Goal: Task Accomplishment & Management: Manage account settings

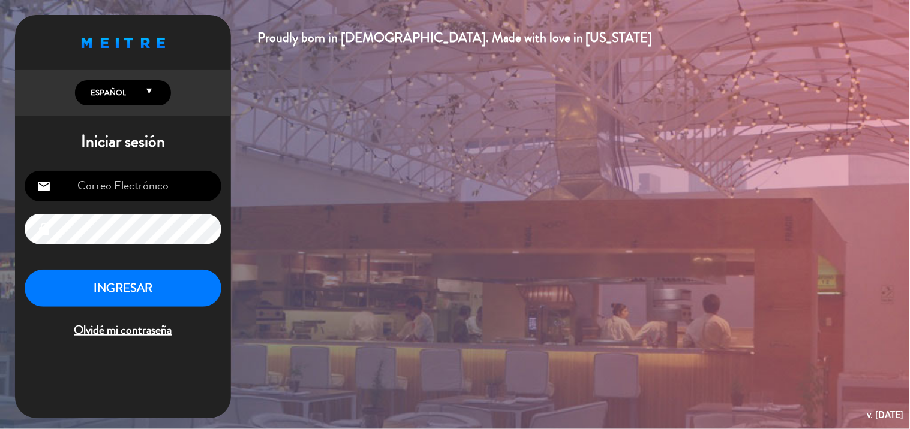
type input "[EMAIL_ADDRESS][DOMAIN_NAME]"
click at [145, 285] on button "INGRESAR" at bounding box center [123, 289] width 197 height 38
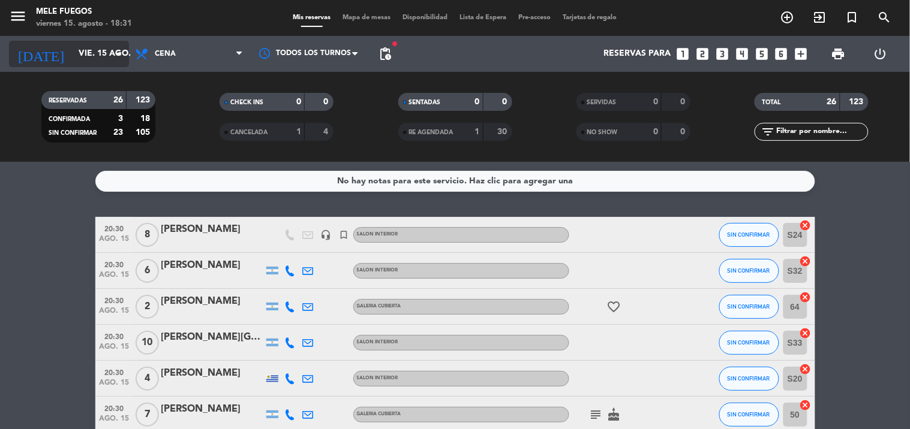
click at [112, 54] on icon "arrow_drop_down" at bounding box center [119, 54] width 14 height 14
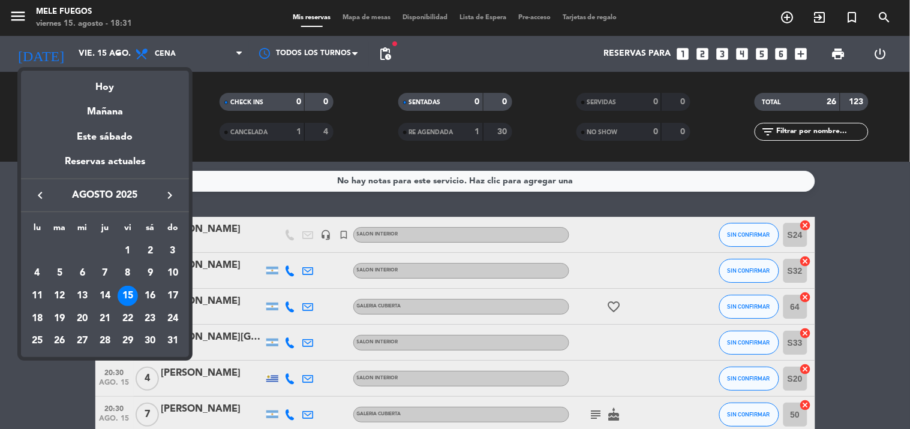
click at [210, 91] on div at bounding box center [455, 214] width 910 height 429
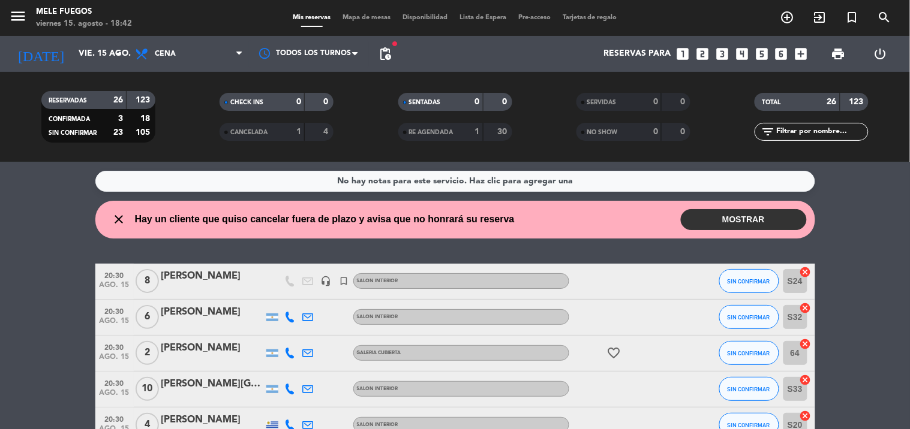
click at [708, 214] on button "MOSTRAR" at bounding box center [744, 219] width 126 height 21
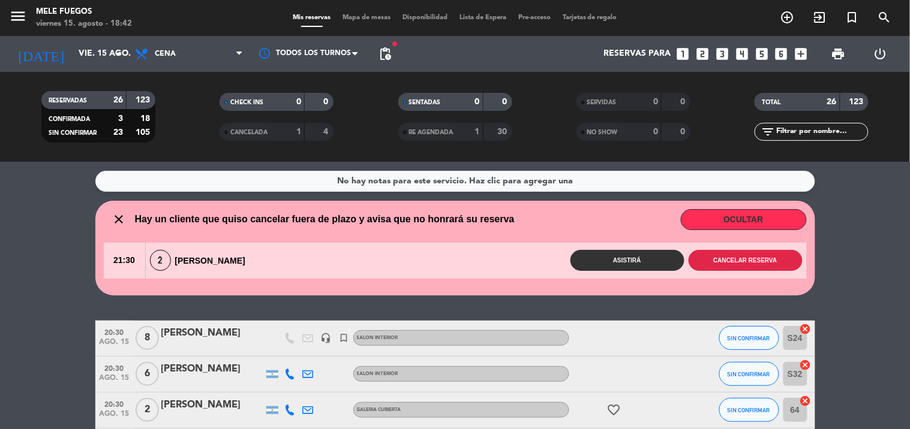
click at [733, 255] on button "Cancelar reserva" at bounding box center [745, 260] width 114 height 21
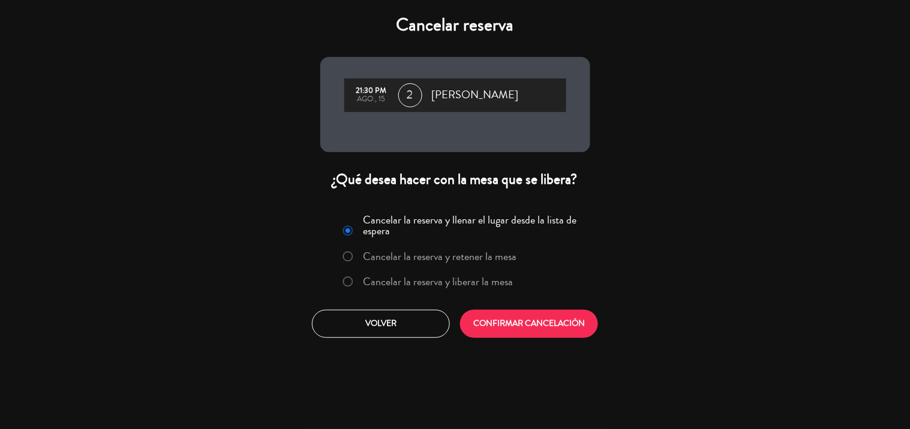
click at [467, 282] on label "Cancelar la reserva y liberar la mesa" at bounding box center [438, 281] width 150 height 11
click at [543, 336] on button "CONFIRMAR CANCELACIÓN" at bounding box center [529, 324] width 138 height 28
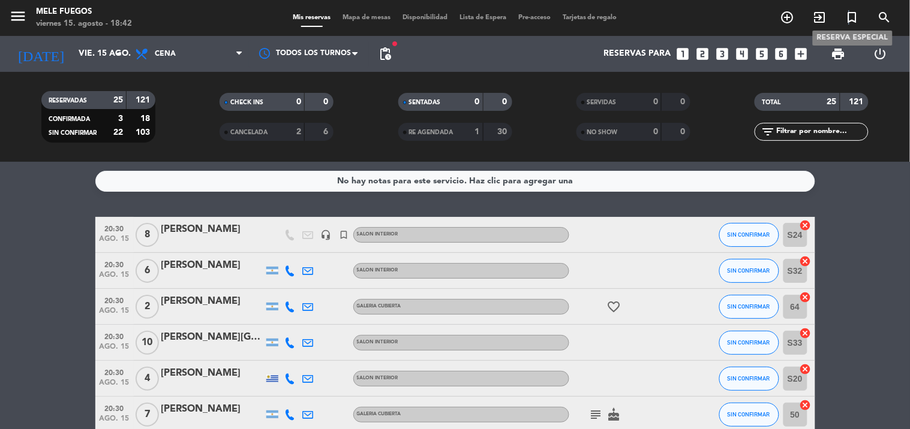
click at [850, 19] on icon "turned_in_not" at bounding box center [852, 17] width 14 height 14
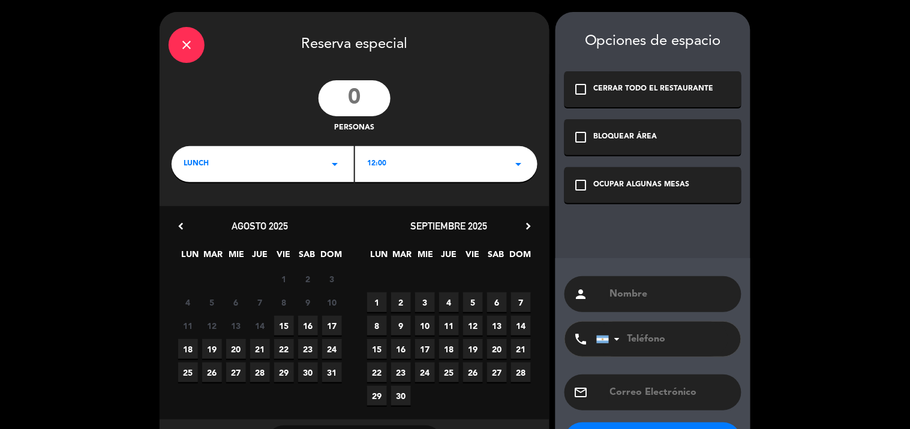
click at [382, 98] on input "number" at bounding box center [354, 98] width 72 height 36
type input "5"
click at [217, 151] on div "LUNCH arrow_drop_down" at bounding box center [263, 164] width 182 height 36
click at [248, 212] on div "Cena" at bounding box center [263, 215] width 158 height 12
click at [417, 169] on div "20:00 arrow_drop_down" at bounding box center [446, 164] width 182 height 36
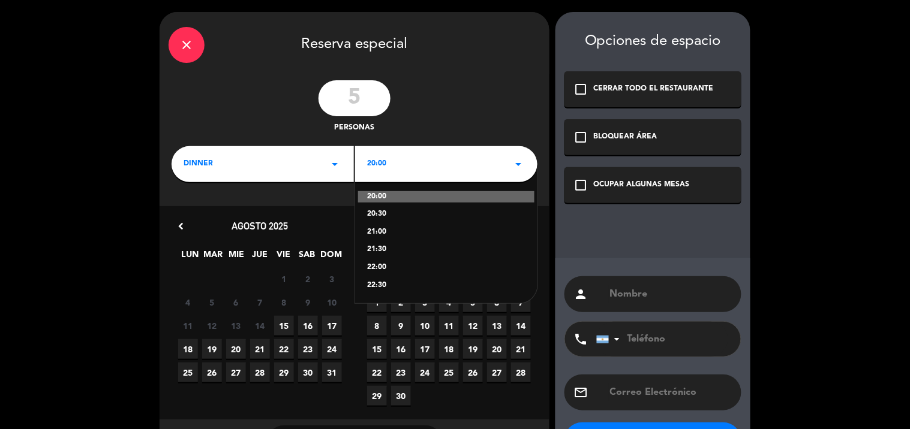
click at [399, 217] on div "20:30" at bounding box center [446, 215] width 158 height 12
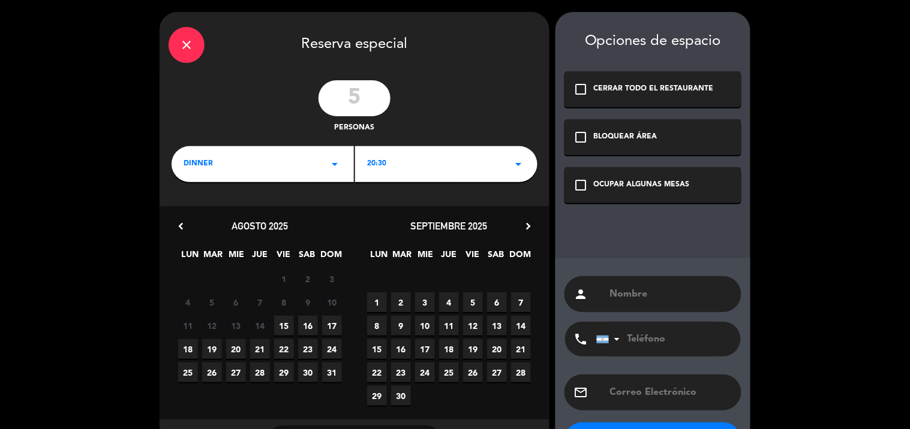
click at [281, 338] on div "18 19 20 21 22 23 24" at bounding box center [260, 349] width 189 height 23
click at [284, 330] on span "15" at bounding box center [284, 326] width 20 height 20
click at [602, 177] on div "check_box_outline_blank OCUPAR ALGUNAS MESAS" at bounding box center [652, 185] width 177 height 36
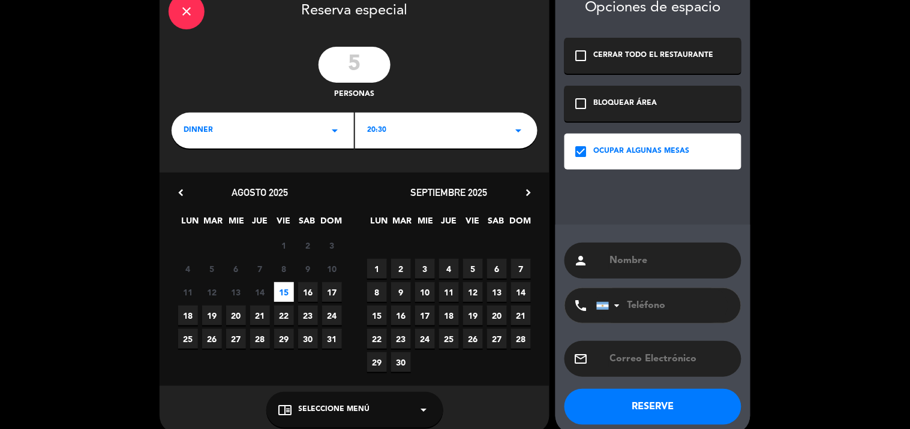
scroll to position [49, 0]
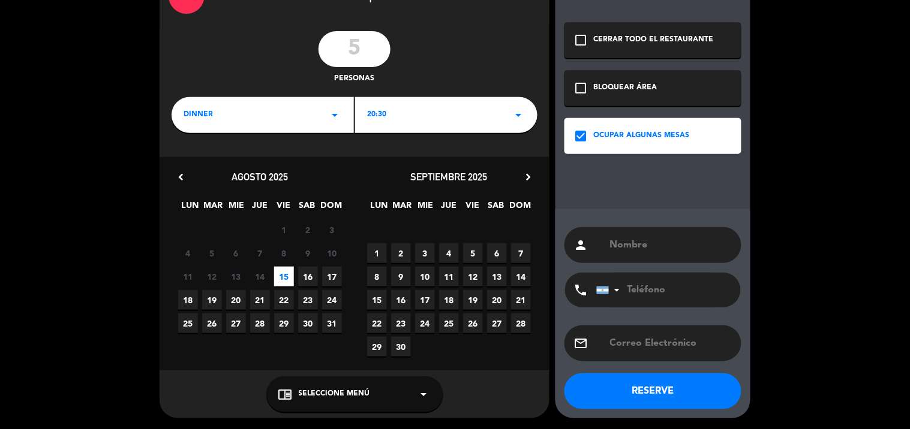
click at [393, 398] on div "chrome_reader_mode Seleccione Menú arrow_drop_down" at bounding box center [354, 395] width 177 height 36
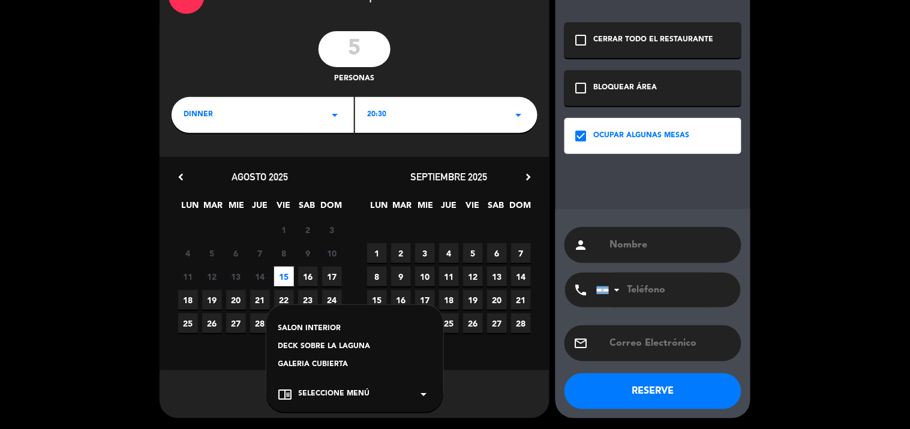
click at [377, 332] on div "SALON INTERIOR" at bounding box center [354, 329] width 153 height 12
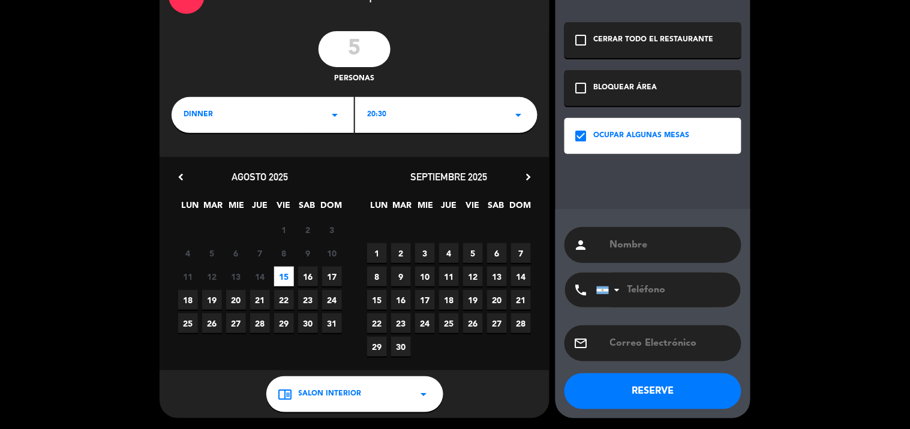
click at [617, 249] on input "text" at bounding box center [671, 245] width 124 height 17
type input "e"
type input "[PERSON_NAME]"
click at [688, 384] on button "RESERVE" at bounding box center [652, 392] width 177 height 36
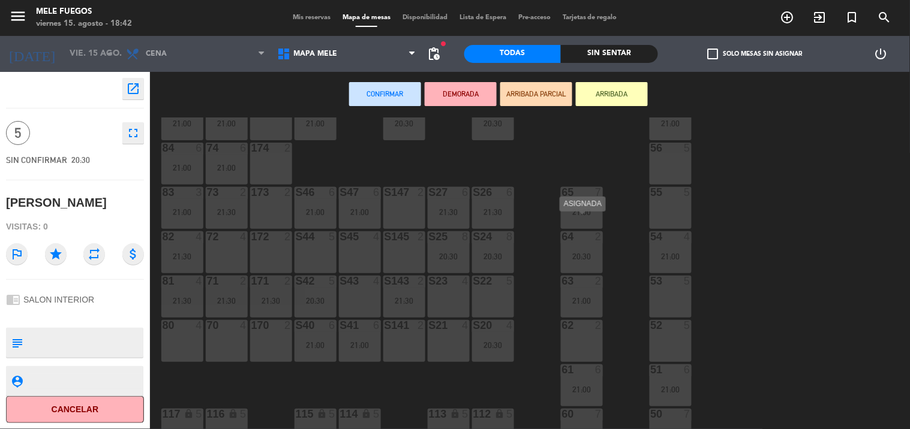
scroll to position [133, 0]
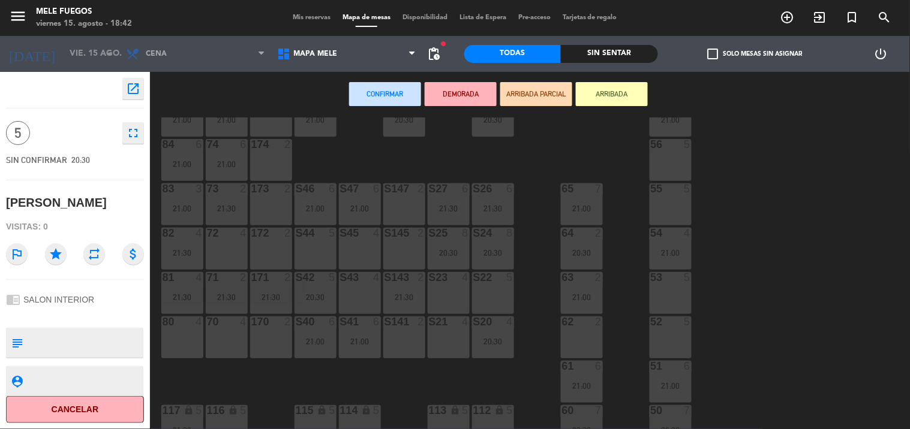
click at [492, 292] on div "S22 5" at bounding box center [493, 293] width 42 height 42
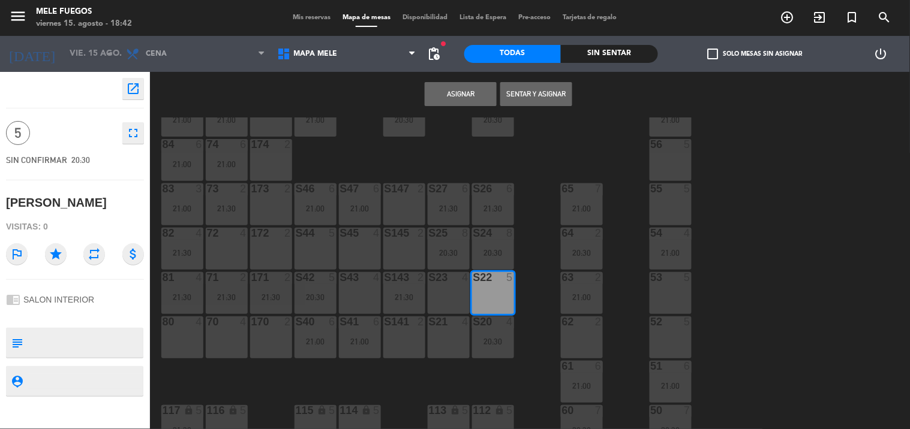
click at [452, 91] on button "Asignar" at bounding box center [461, 94] width 72 height 24
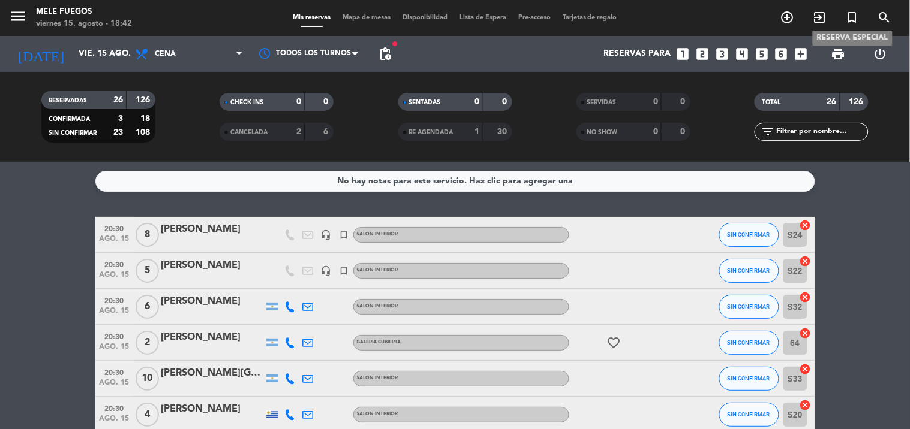
click at [853, 22] on icon "turned_in_not" at bounding box center [852, 17] width 14 height 14
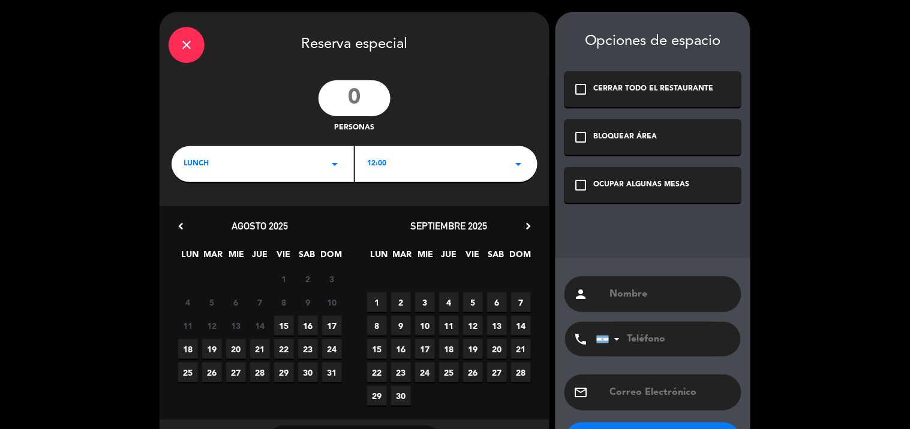
click at [375, 92] on input "number" at bounding box center [354, 98] width 72 height 36
type input "5"
click at [228, 160] on div "LUNCH arrow_drop_down" at bounding box center [263, 164] width 182 height 36
click at [230, 217] on div "Cena" at bounding box center [263, 215] width 158 height 12
click at [417, 164] on div "12:00 arrow_drop_down" at bounding box center [446, 164] width 182 height 36
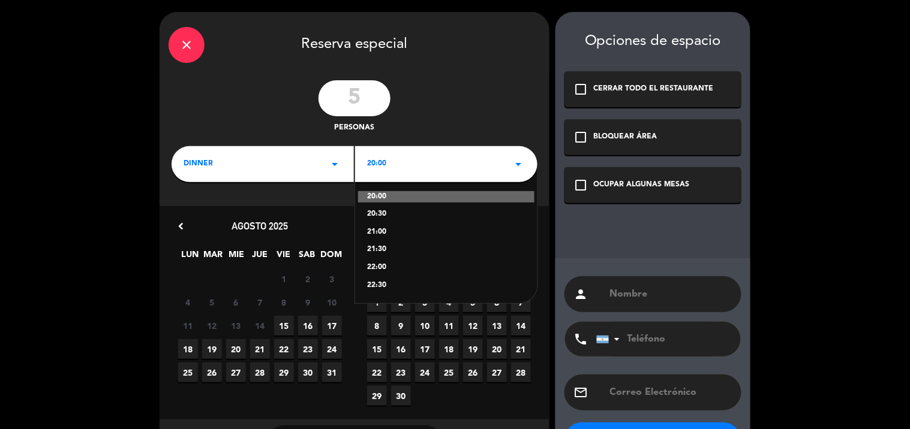
click at [409, 233] on div "21:00" at bounding box center [446, 233] width 158 height 12
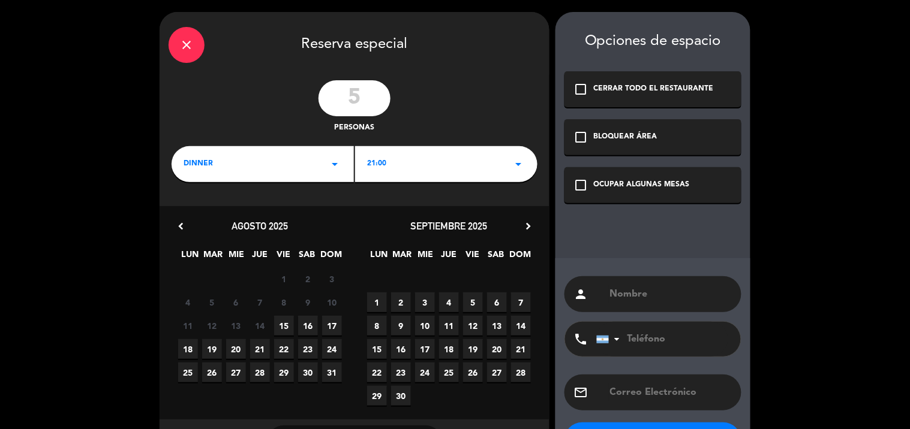
click at [628, 181] on div "OCUPAR ALGUNAS MESAS" at bounding box center [642, 185] width 96 height 12
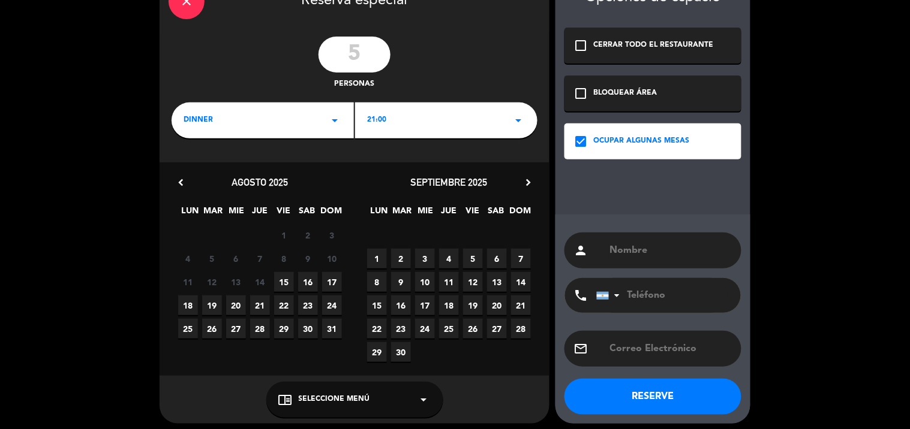
scroll to position [49, 0]
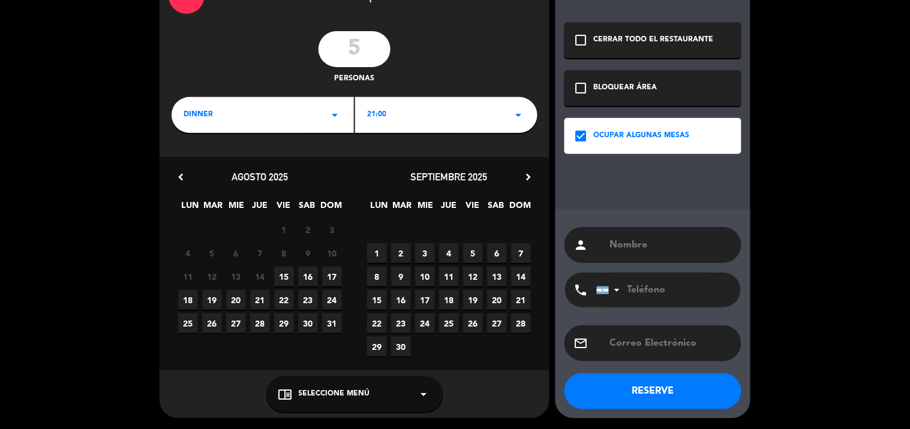
click at [334, 389] on span "Seleccione Menú" at bounding box center [334, 395] width 71 height 12
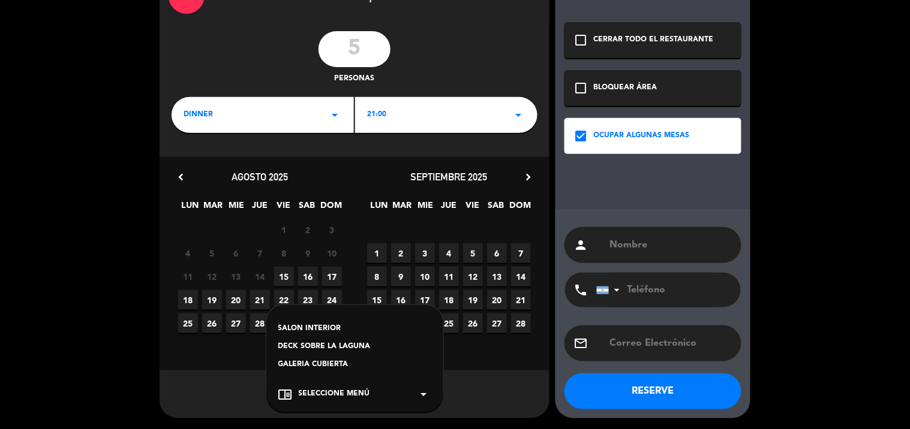
click at [348, 327] on div "SALON INTERIOR" at bounding box center [354, 329] width 153 height 12
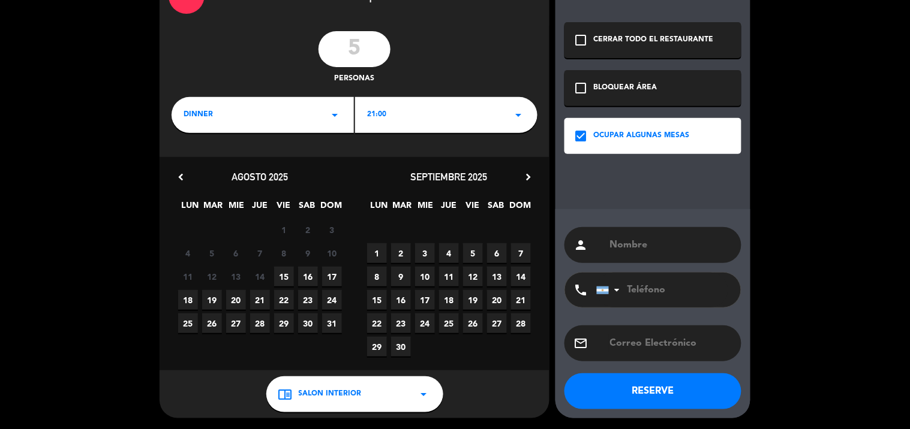
click at [596, 257] on div "person" at bounding box center [652, 245] width 177 height 36
drag, startPoint x: 604, startPoint y: 245, endPoint x: 611, endPoint y: 245, distance: 6.6
click at [605, 245] on div "person" at bounding box center [652, 245] width 177 height 36
click at [636, 244] on input "text" at bounding box center [671, 245] width 124 height 17
type input "p"
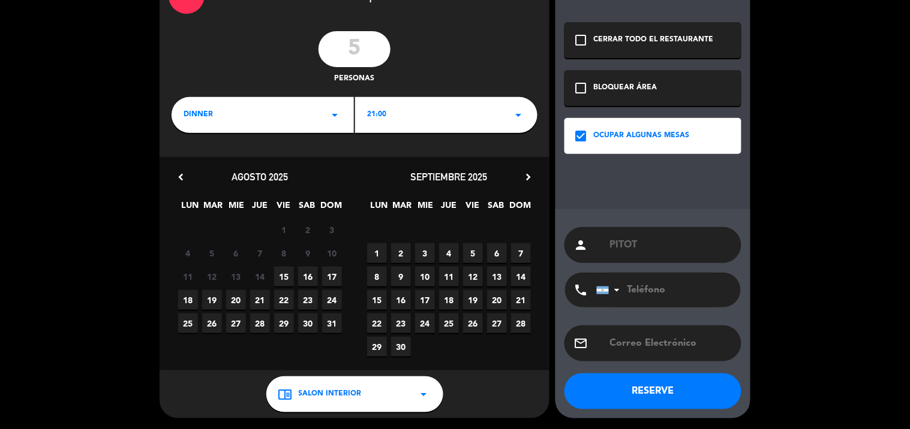
click at [618, 245] on input "PITOT" at bounding box center [671, 245] width 124 height 17
click at [627, 246] on input "PITOT" at bounding box center [671, 245] width 124 height 17
type input "PITHOT"
click at [630, 392] on button "RESERVE" at bounding box center [652, 392] width 177 height 36
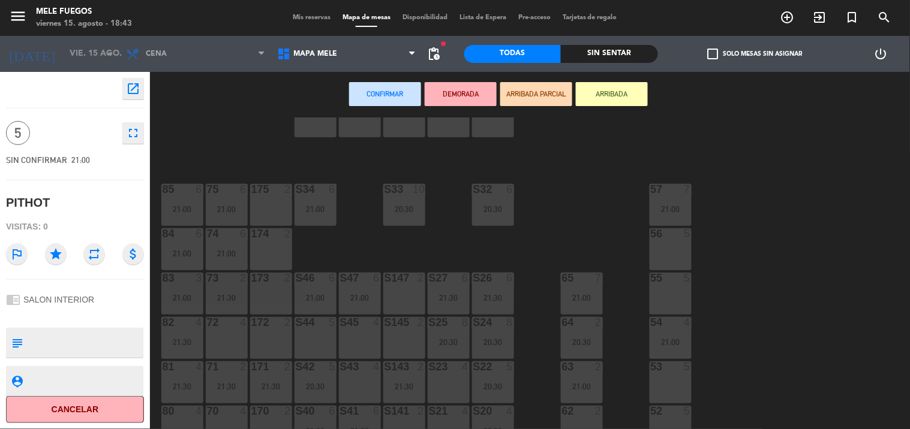
scroll to position [133, 0]
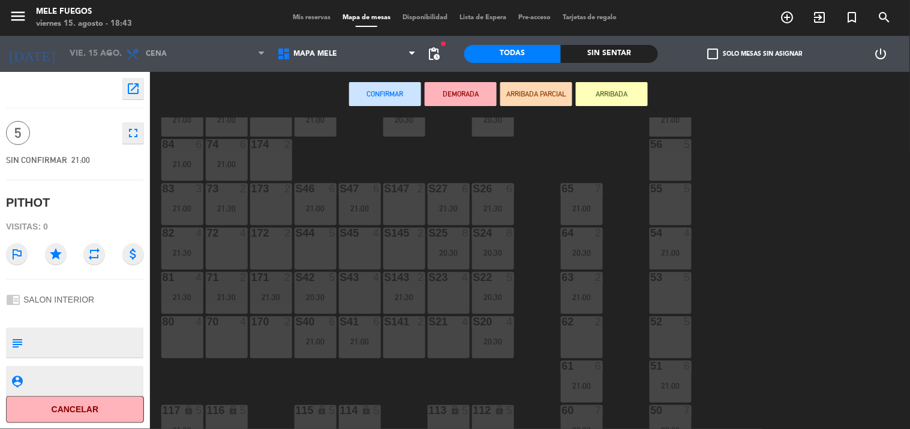
click at [320, 249] on div "S44 5" at bounding box center [315, 249] width 42 height 42
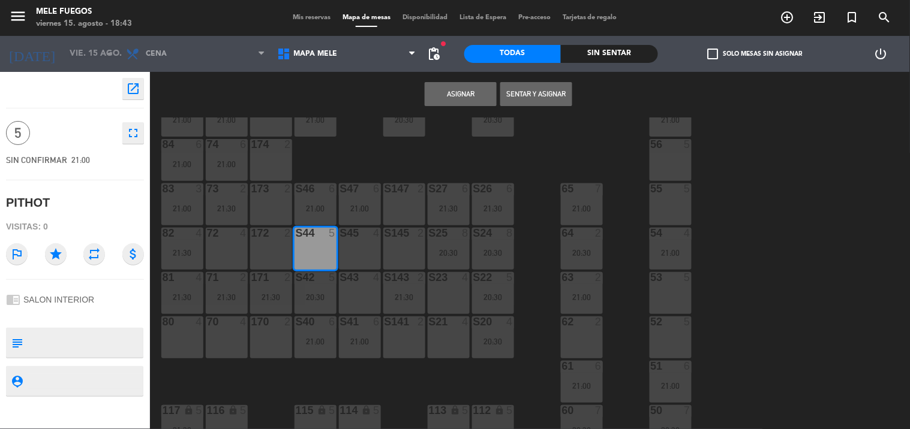
click at [451, 87] on button "Asignar" at bounding box center [461, 94] width 72 height 24
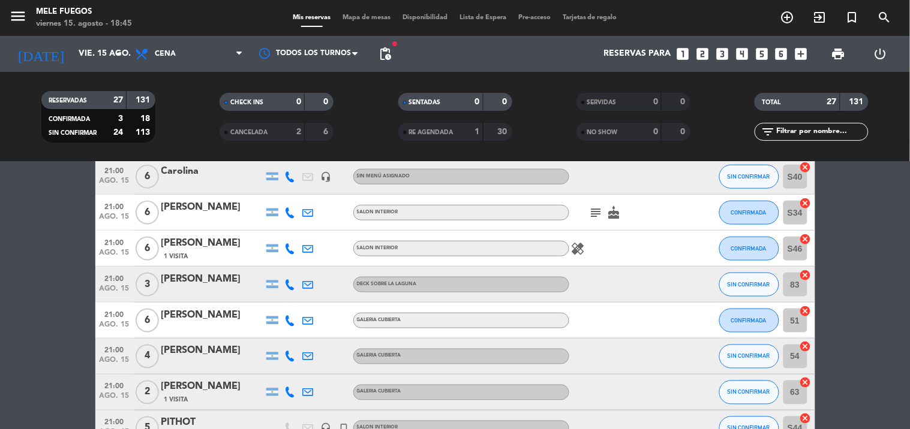
scroll to position [399, 0]
click at [348, 17] on span "Mapa de mesas" at bounding box center [366, 17] width 60 height 7
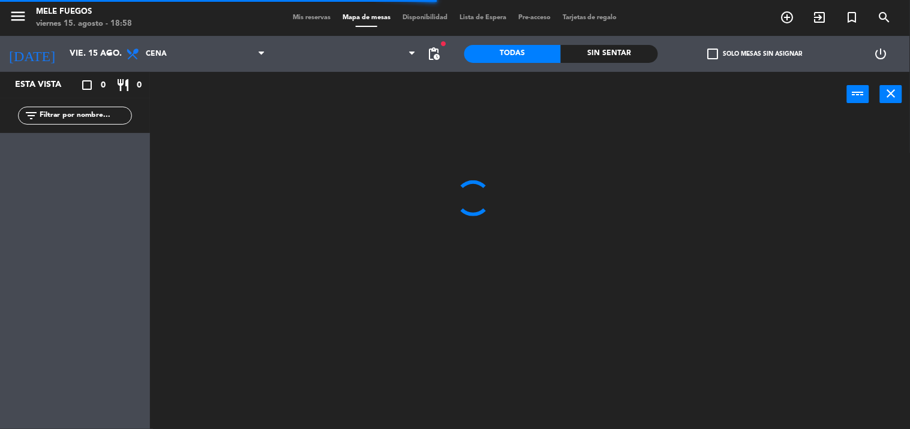
click at [314, 22] on div "Mis reservas Mapa de mesas Disponibilidad Lista de Espera Pre-acceso Tarjetas d…" at bounding box center [455, 18] width 336 height 11
click at [312, 19] on span "Mis reservas" at bounding box center [312, 17] width 50 height 7
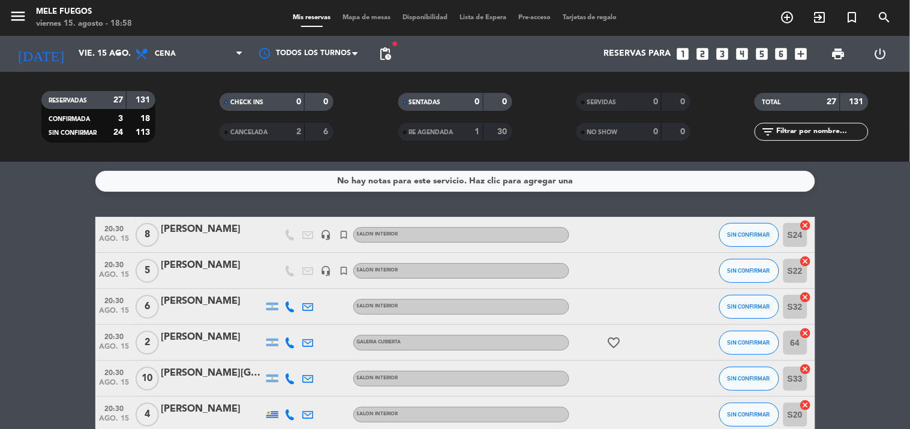
click at [231, 229] on div "[PERSON_NAME]" at bounding box center [212, 230] width 102 height 16
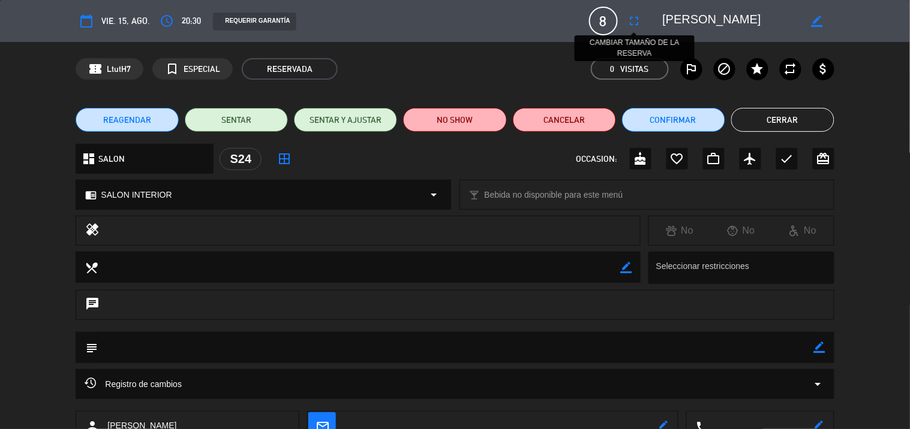
click at [635, 24] on icon "fullscreen" at bounding box center [634, 21] width 14 height 14
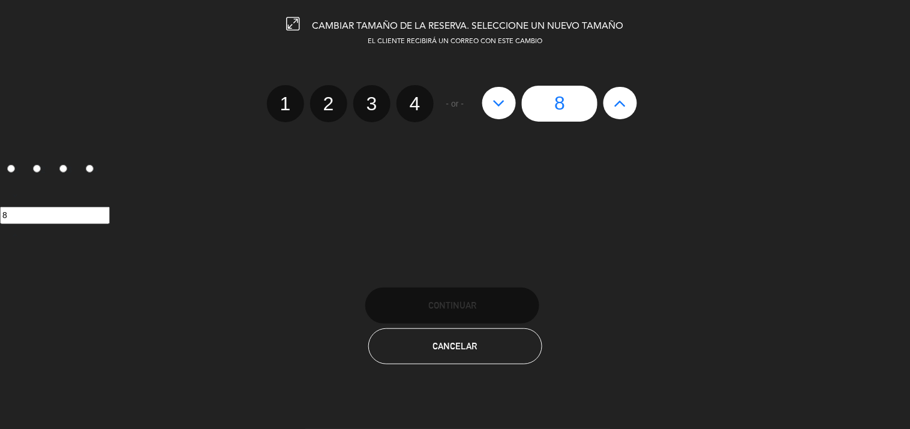
click at [500, 112] on button at bounding box center [499, 103] width 34 height 32
type input "7"
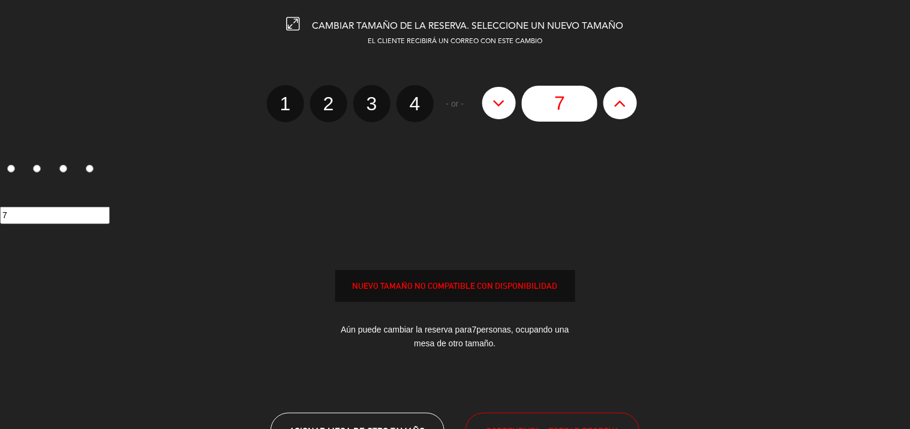
click at [500, 107] on icon at bounding box center [499, 103] width 13 height 19
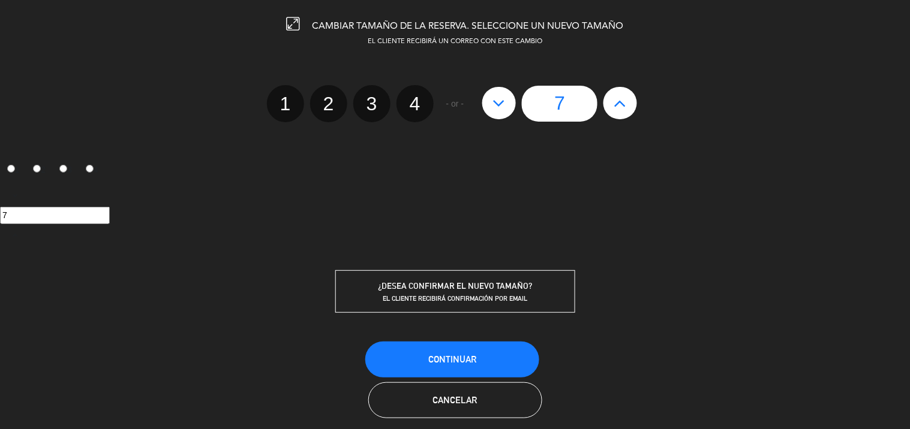
type input "6"
click at [447, 356] on span "Continuar" at bounding box center [452, 359] width 48 height 10
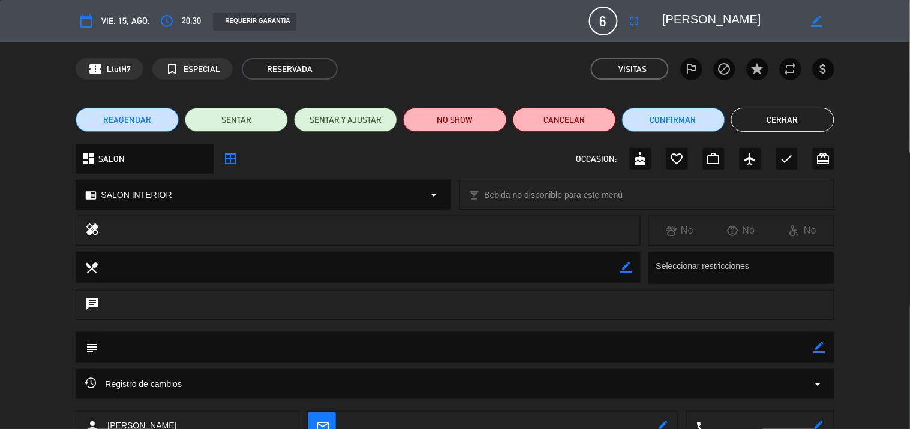
click at [758, 117] on button "Cerrar" at bounding box center [782, 120] width 103 height 24
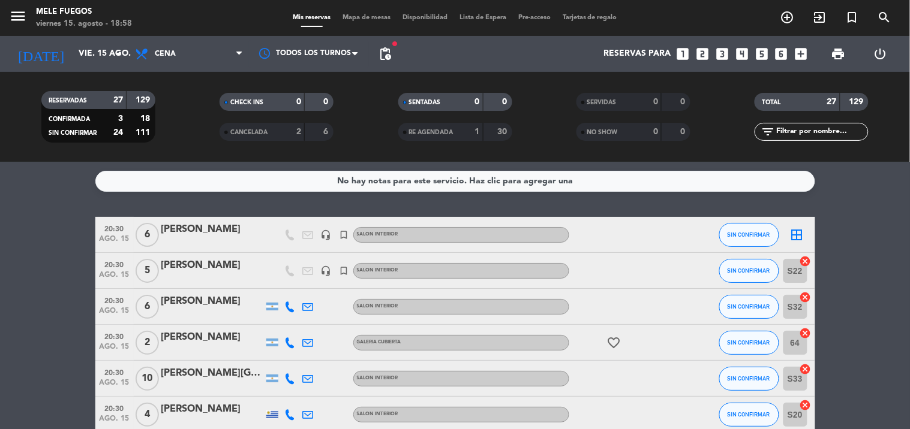
click at [793, 233] on icon "border_all" at bounding box center [797, 235] width 14 height 14
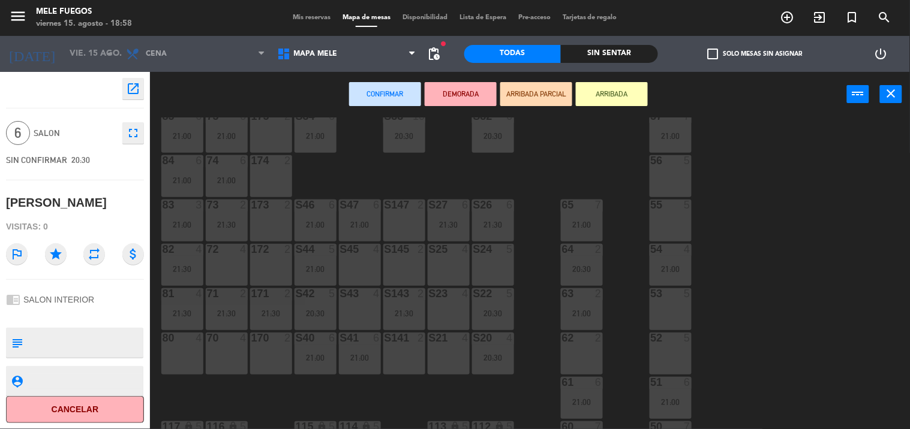
scroll to position [133, 0]
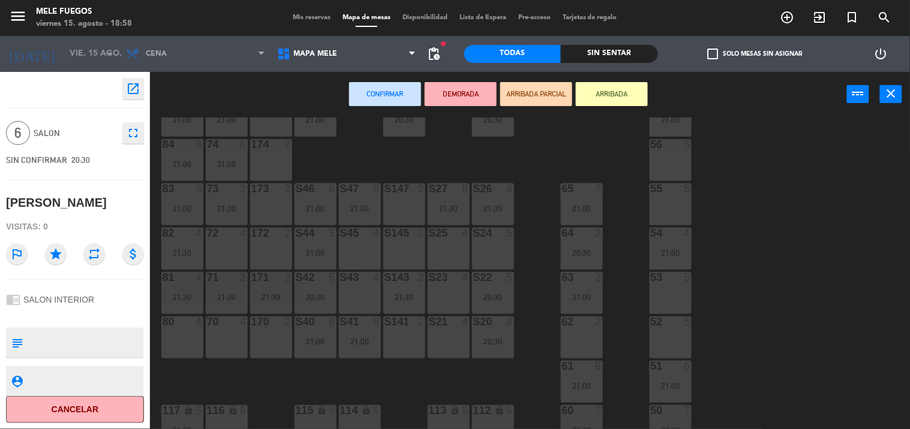
click at [501, 254] on div "S24 5" at bounding box center [493, 249] width 42 height 42
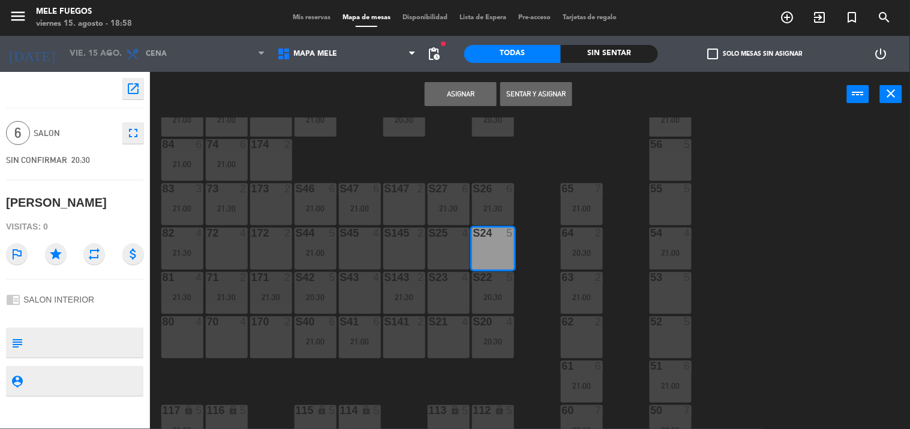
click at [466, 94] on button "Asignar" at bounding box center [461, 94] width 72 height 24
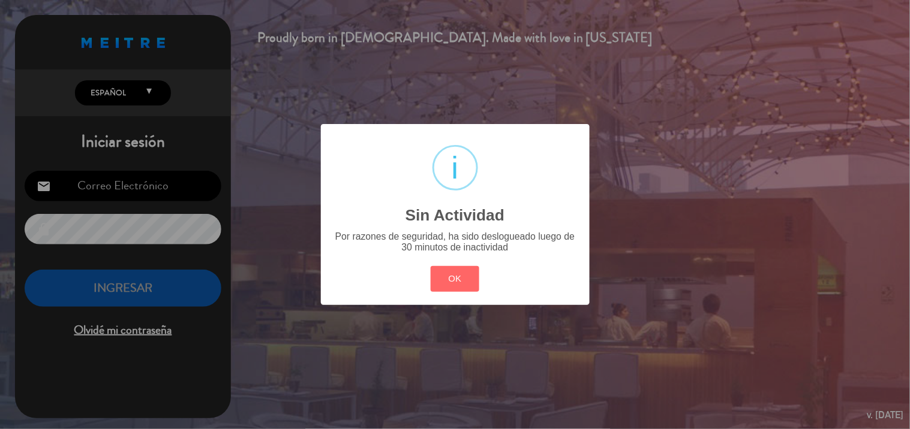
type input "[EMAIL_ADDRESS][DOMAIN_NAME]"
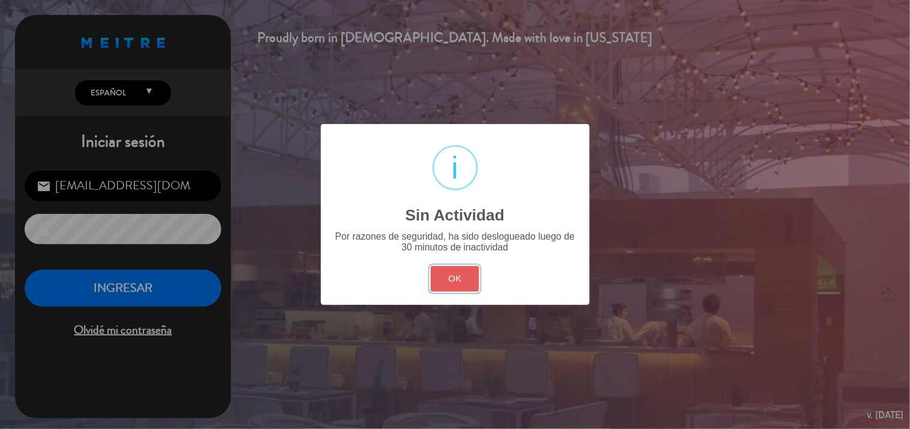
click at [447, 286] on button "OK" at bounding box center [455, 279] width 49 height 26
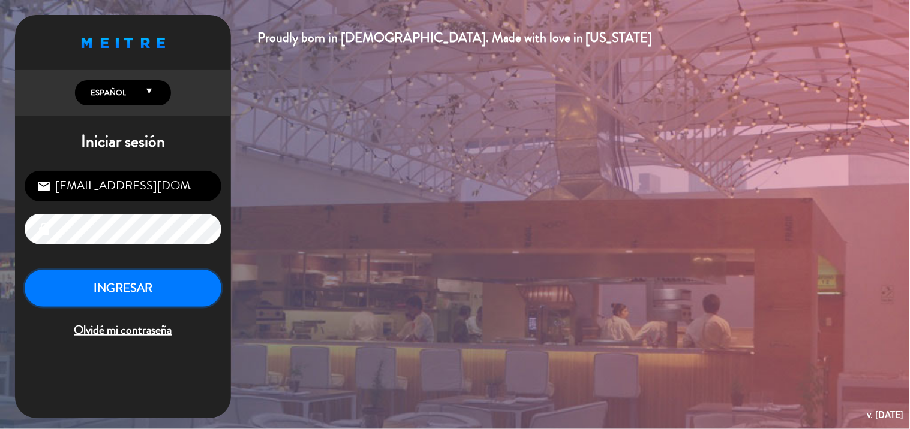
click at [184, 278] on button "INGRESAR" at bounding box center [123, 289] width 197 height 38
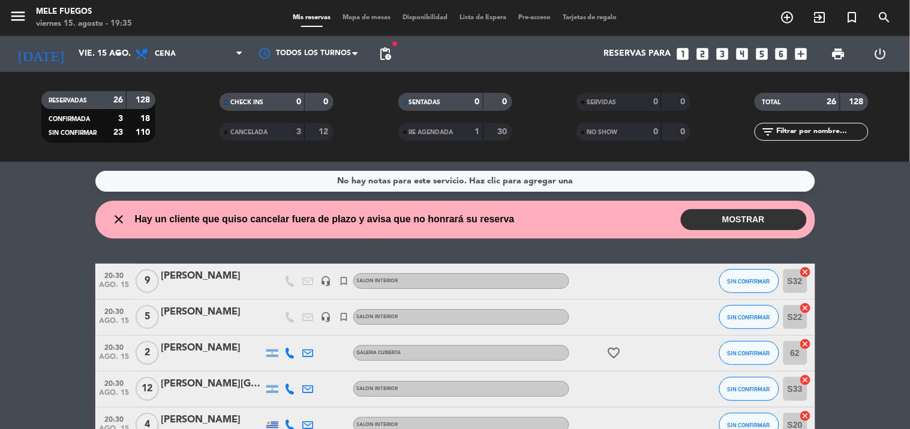
click at [738, 216] on button "MOSTRAR" at bounding box center [744, 219] width 126 height 21
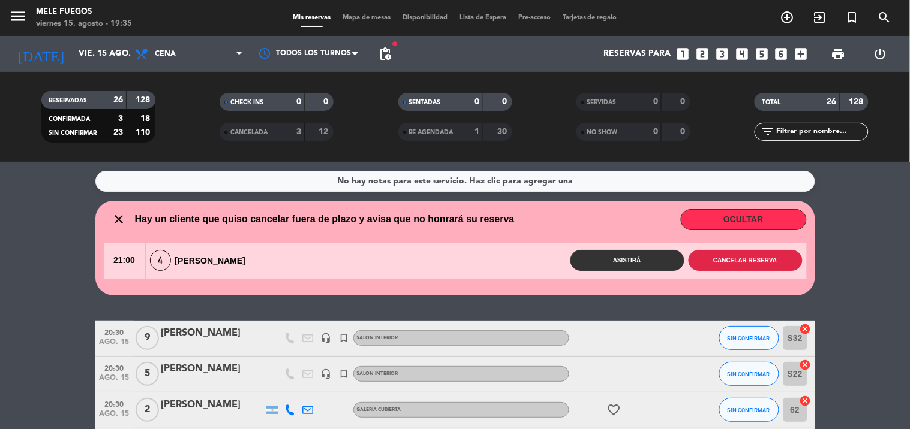
click at [747, 261] on button "Cancelar reserva" at bounding box center [745, 260] width 114 height 21
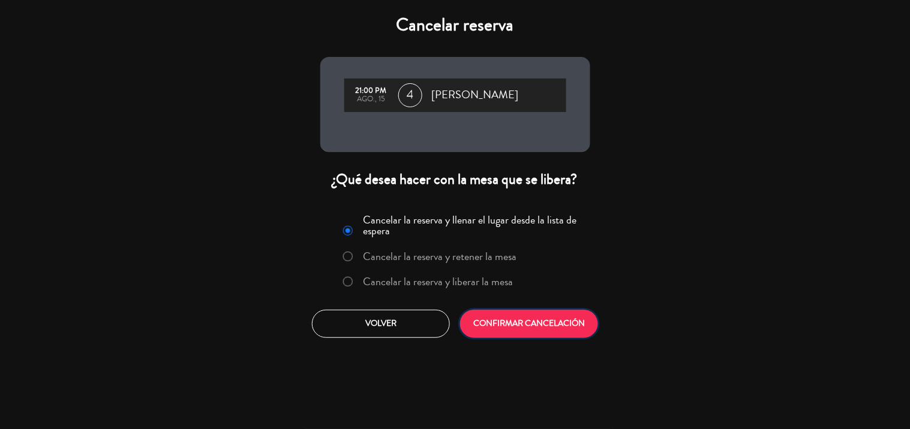
click at [548, 321] on button "CONFIRMAR CANCELACIÓN" at bounding box center [529, 324] width 138 height 28
click at [0, 0] on div at bounding box center [0, 0] width 0 height 0
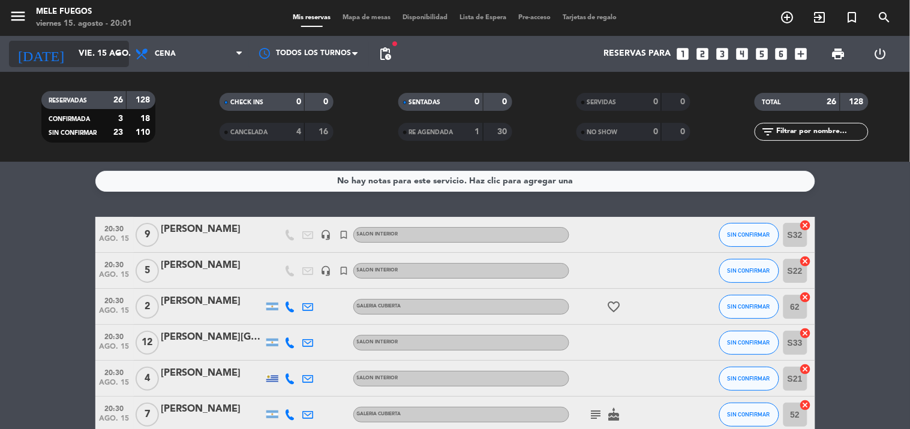
click at [94, 55] on input "vie. 15 ago." at bounding box center [130, 54] width 114 height 22
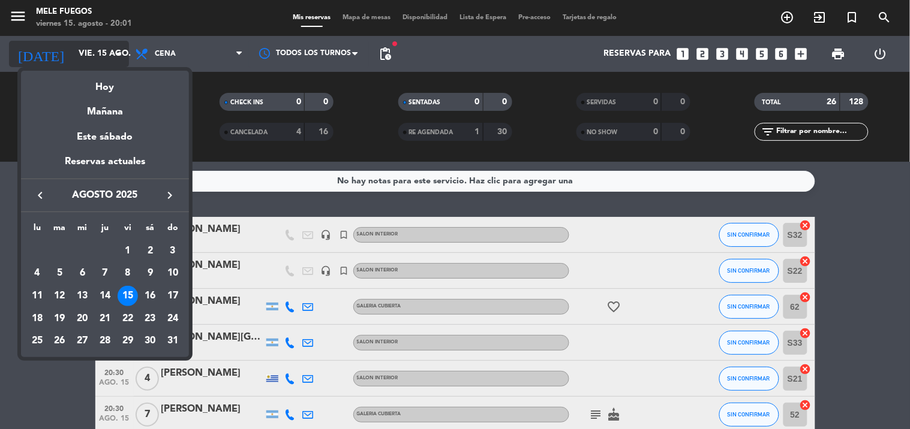
click at [95, 55] on div at bounding box center [455, 214] width 910 height 429
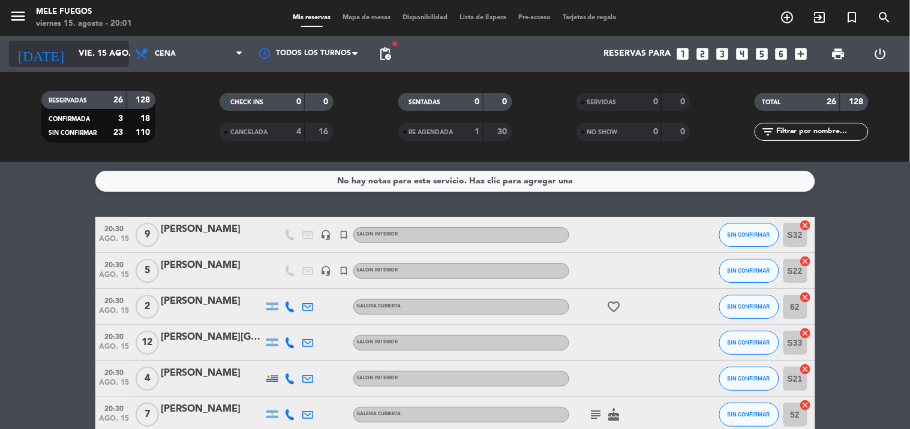
click at [95, 55] on input "vie. 15 ago." at bounding box center [130, 54] width 114 height 22
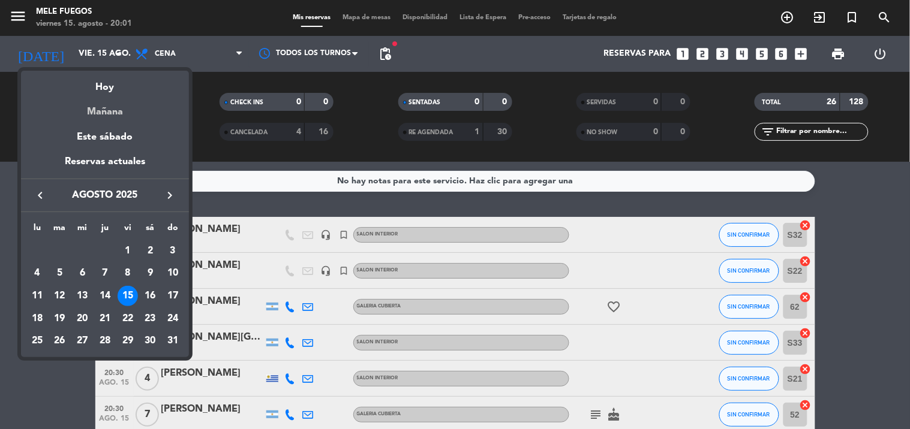
click at [130, 109] on div "Mañana" at bounding box center [105, 107] width 168 height 25
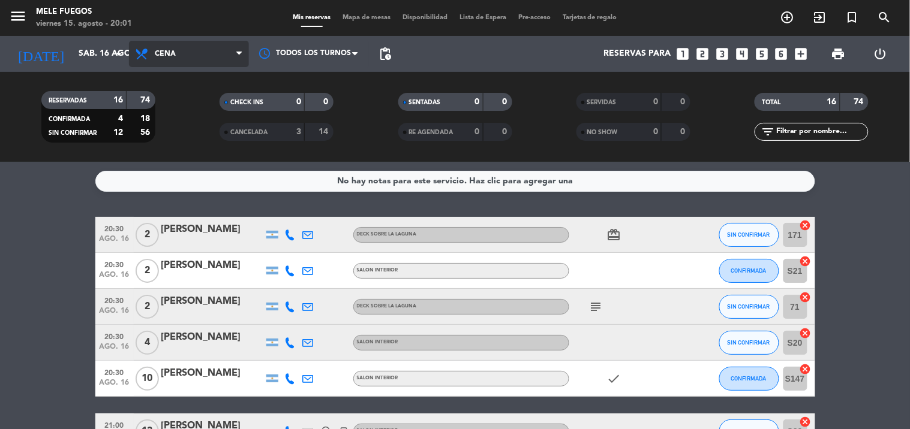
click at [184, 60] on span "Cena" at bounding box center [189, 54] width 120 height 26
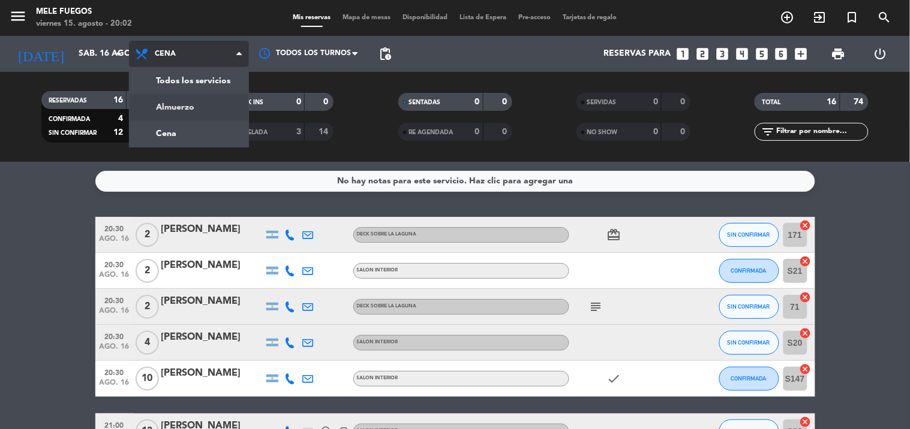
click at [183, 106] on div "menu Mele Fuegos viernes 15. agosto - 20:02 Mis reservas Mapa de mesas Disponib…" at bounding box center [455, 81] width 910 height 162
click at [183, 106] on filter-checkbox "RESERVADAS 16 74 CONFIRMADA 4 18 SIN CONFIRMAR 12 56" at bounding box center [98, 117] width 178 height 52
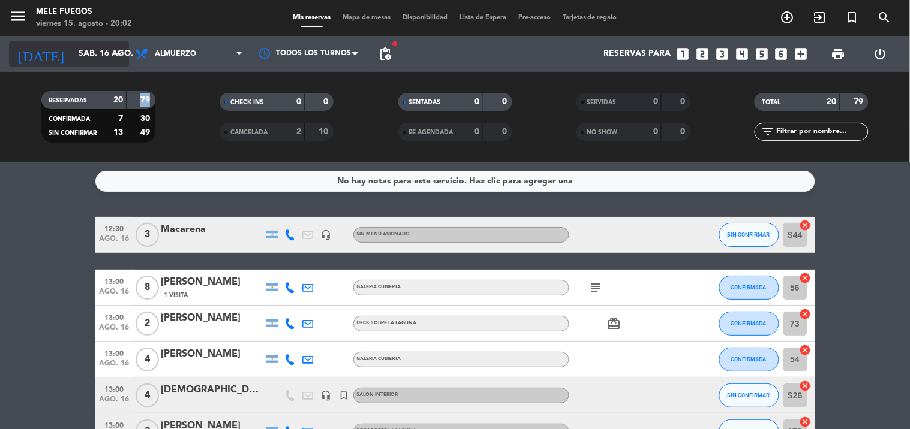
click at [93, 54] on input "sáb. 16 ago." at bounding box center [130, 54] width 114 height 22
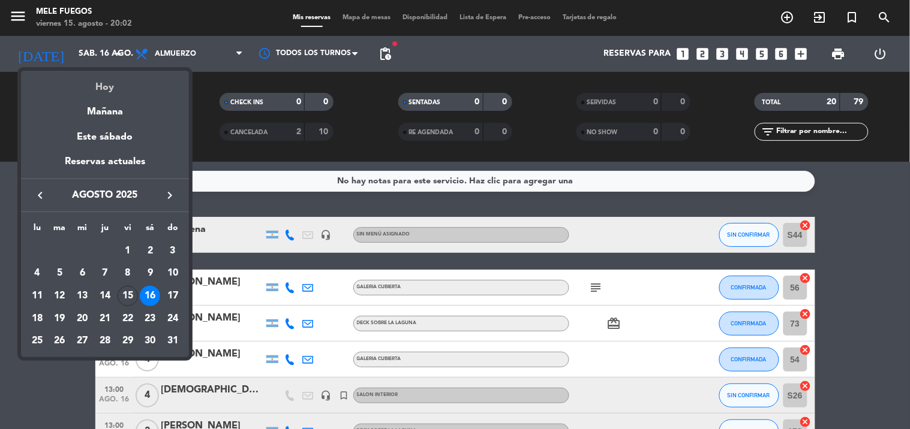
click at [120, 86] on div "Hoy" at bounding box center [105, 83] width 168 height 25
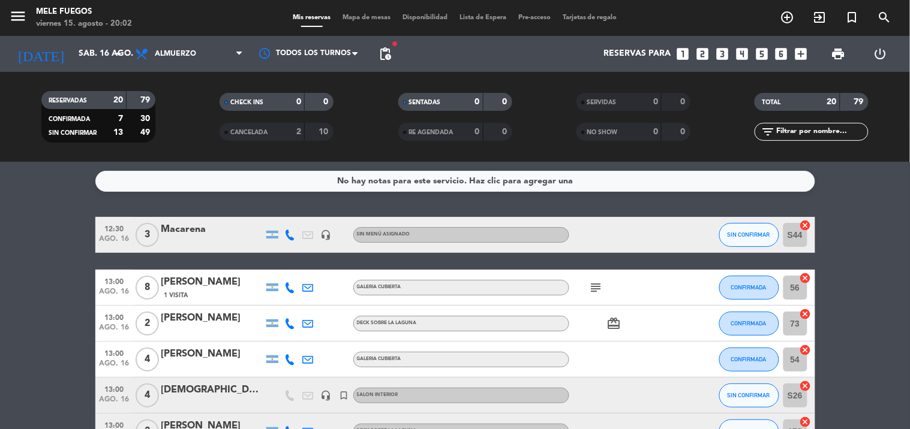
type input "vie. 15 ago."
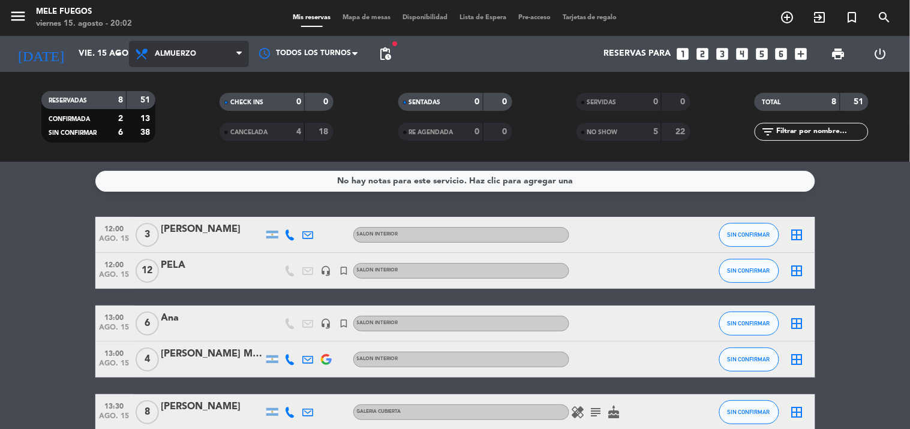
click at [199, 53] on span "Almuerzo" at bounding box center [189, 54] width 120 height 26
click at [182, 130] on div "menu Mele Fuegos viernes 15. agosto - 20:02 Mis reservas Mapa de mesas Disponib…" at bounding box center [455, 81] width 910 height 162
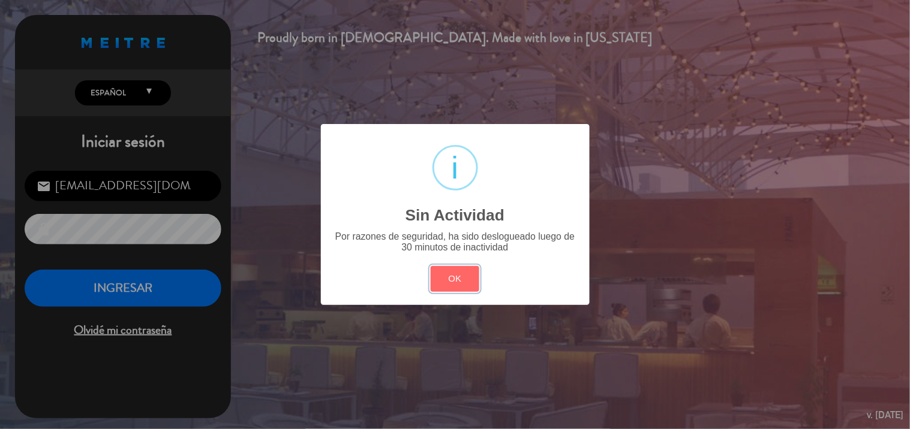
drag, startPoint x: 459, startPoint y: 277, endPoint x: 183, endPoint y: 343, distance: 283.6
click at [460, 277] on button "OK" at bounding box center [455, 279] width 49 height 26
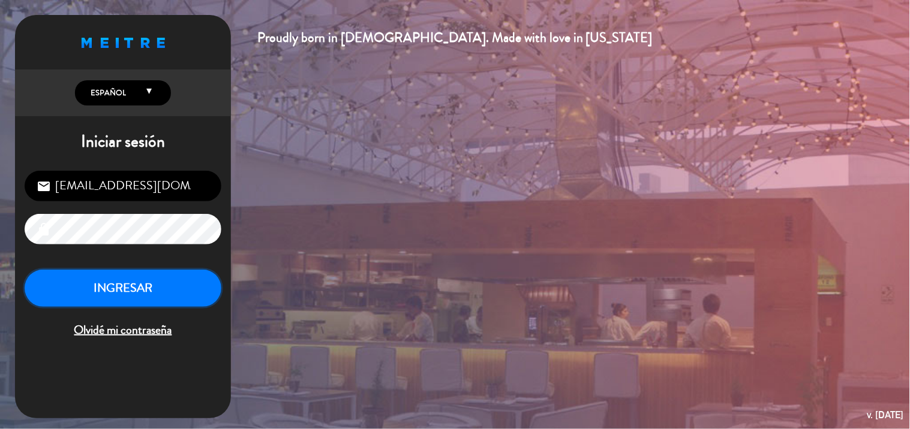
click at [176, 285] on button "INGRESAR" at bounding box center [123, 289] width 197 height 38
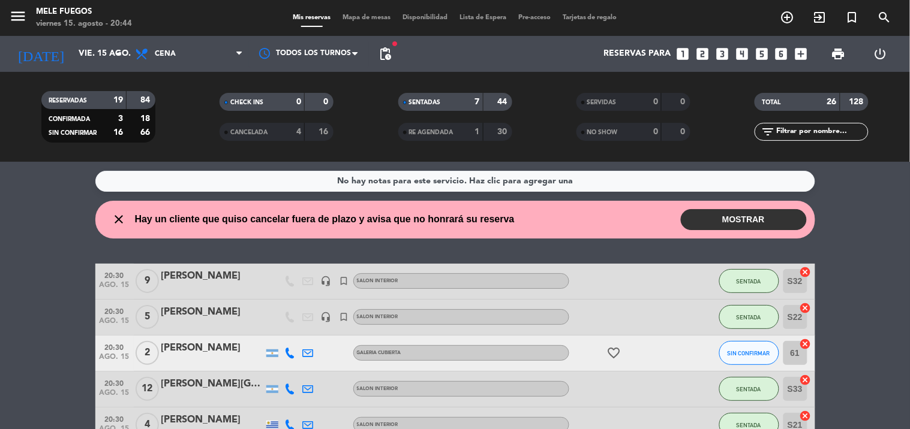
click at [756, 214] on button "MOSTRAR" at bounding box center [744, 219] width 126 height 21
